Goal: Transaction & Acquisition: Purchase product/service

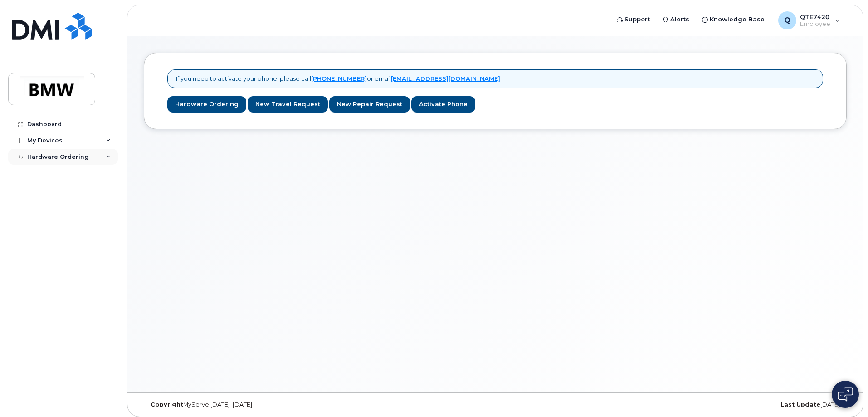
click at [53, 158] on div "Hardware Ordering" at bounding box center [58, 156] width 62 height 7
click at [47, 191] on div "New Order" at bounding box center [48, 190] width 34 height 8
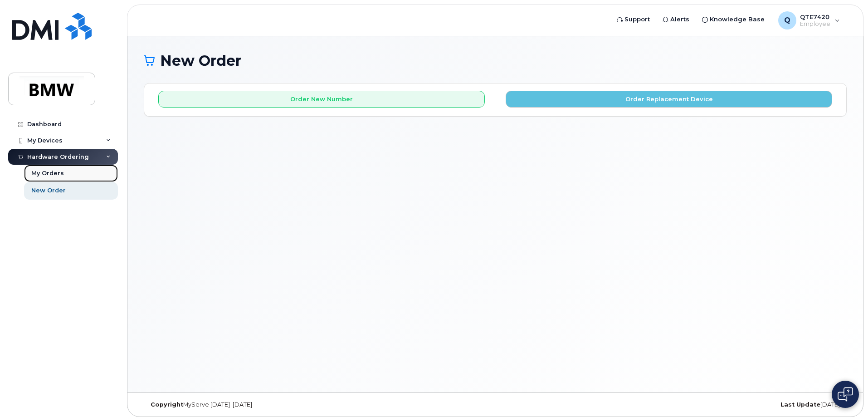
click at [51, 170] on div "My Orders" at bounding box center [47, 173] width 33 height 8
